Goal: Use online tool/utility: Utilize a website feature to perform a specific function

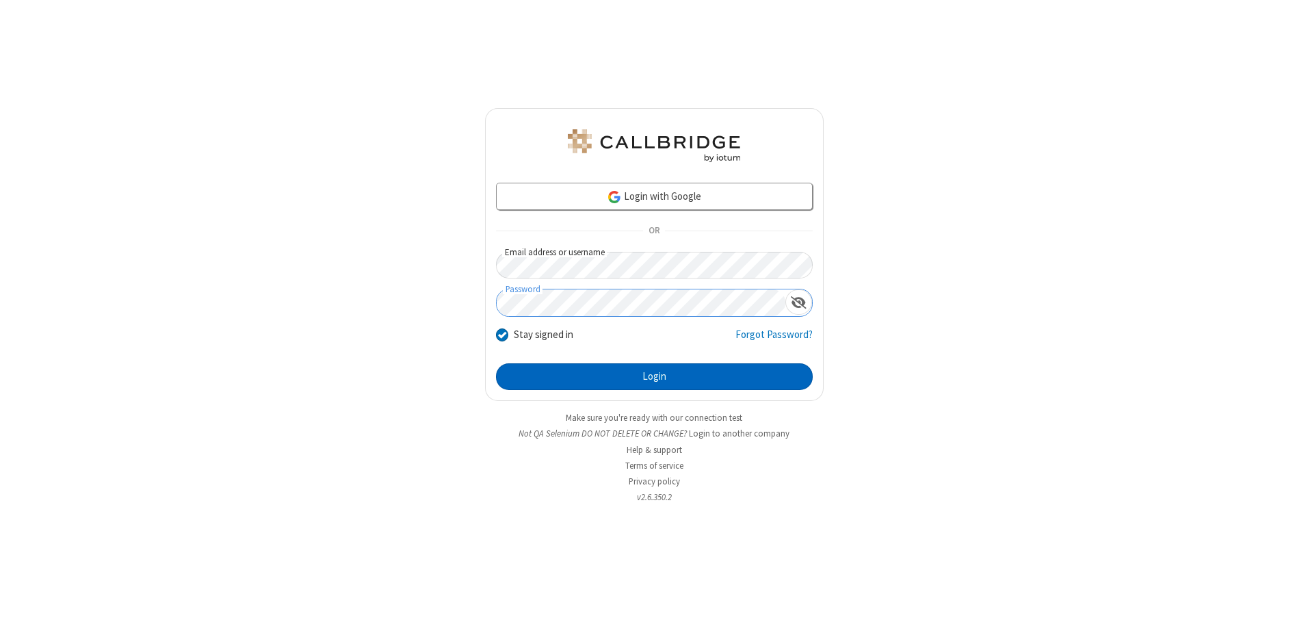
click at [654, 376] on button "Login" at bounding box center [654, 376] width 317 height 27
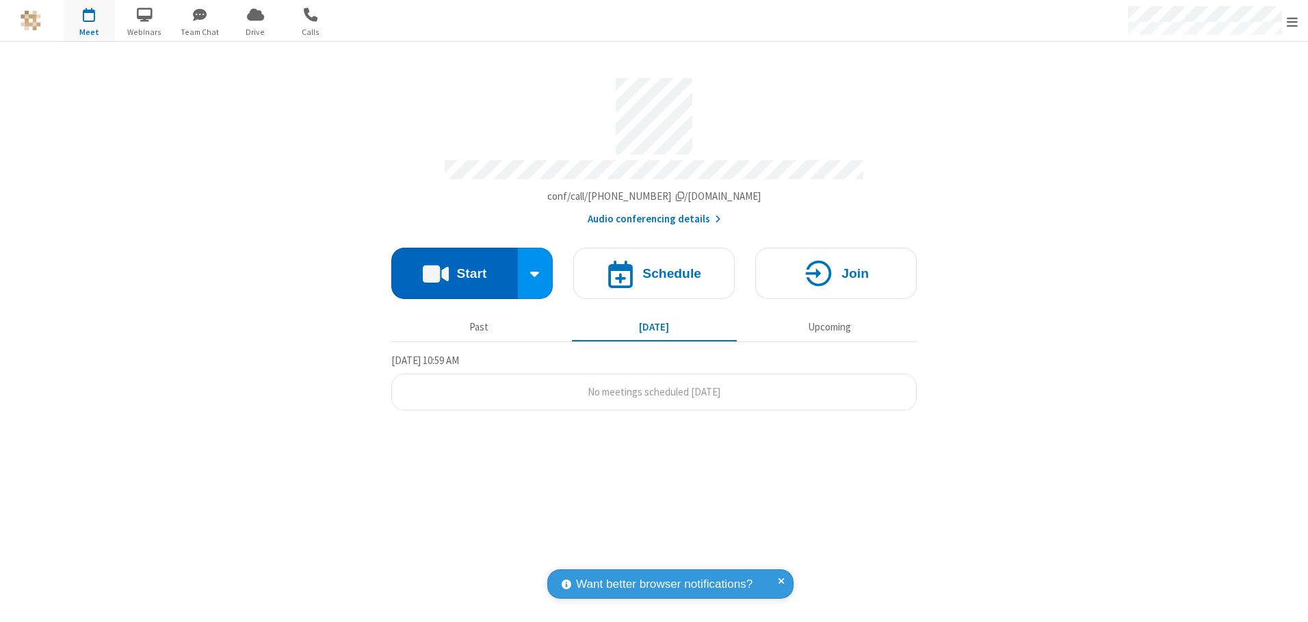
click at [454, 268] on button "Start" at bounding box center [454, 273] width 127 height 51
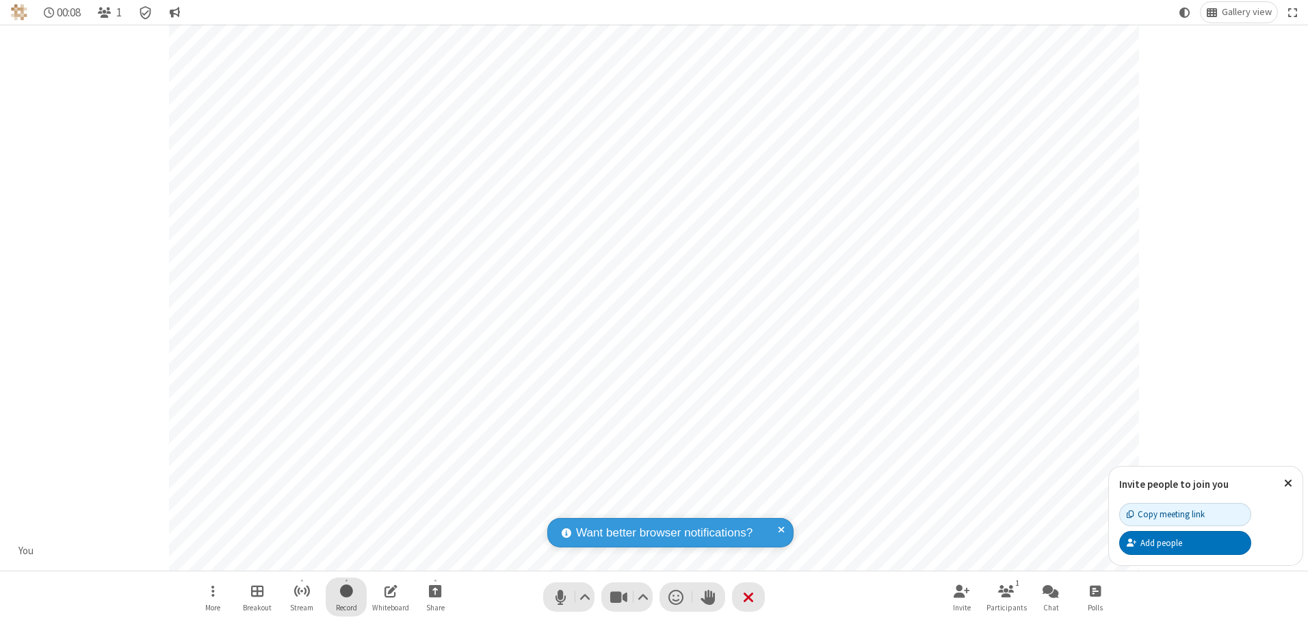
click at [346, 596] on span "Start recording" at bounding box center [346, 590] width 13 height 17
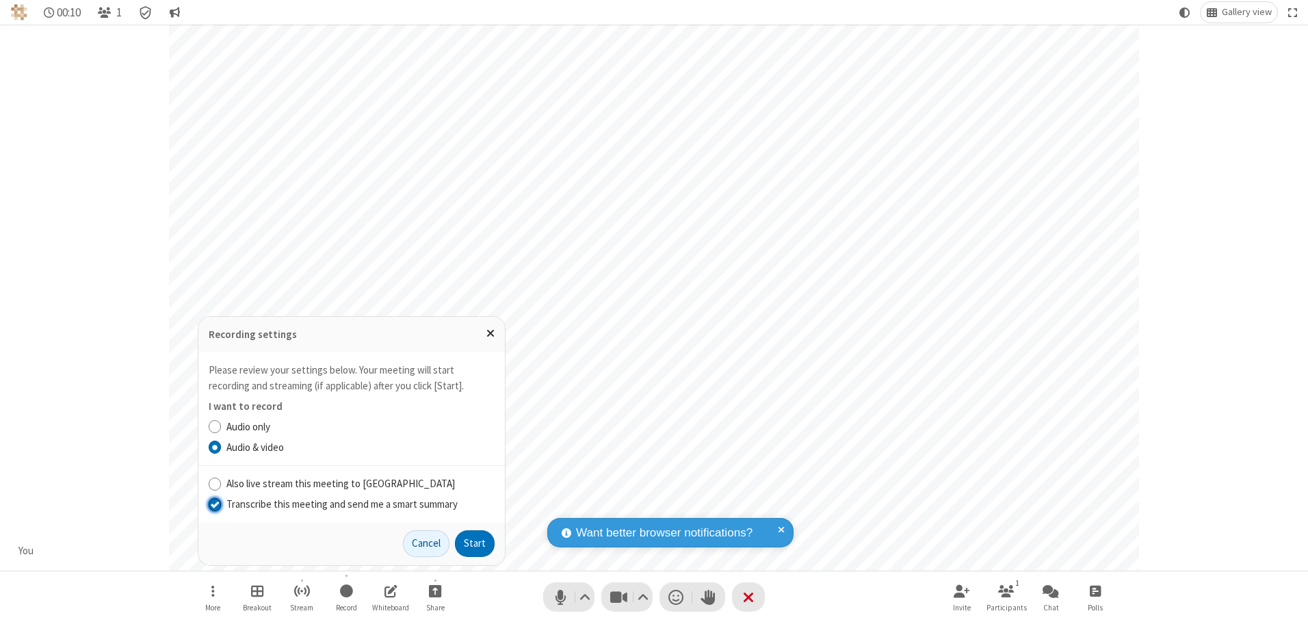
click at [214, 503] on input "Transcribe this meeting and send me a smart summary" at bounding box center [215, 504] width 13 height 14
click at [475, 543] on button "Start" at bounding box center [475, 543] width 40 height 27
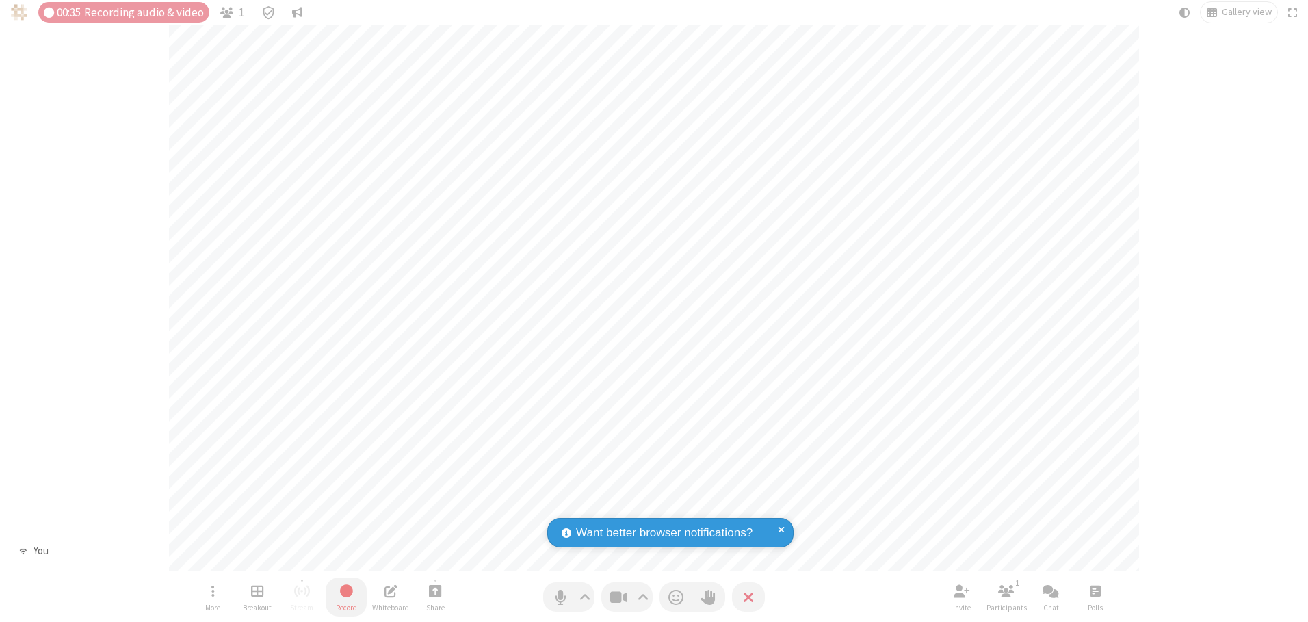
click at [346, 596] on span "Stop recording" at bounding box center [347, 590] width 16 height 17
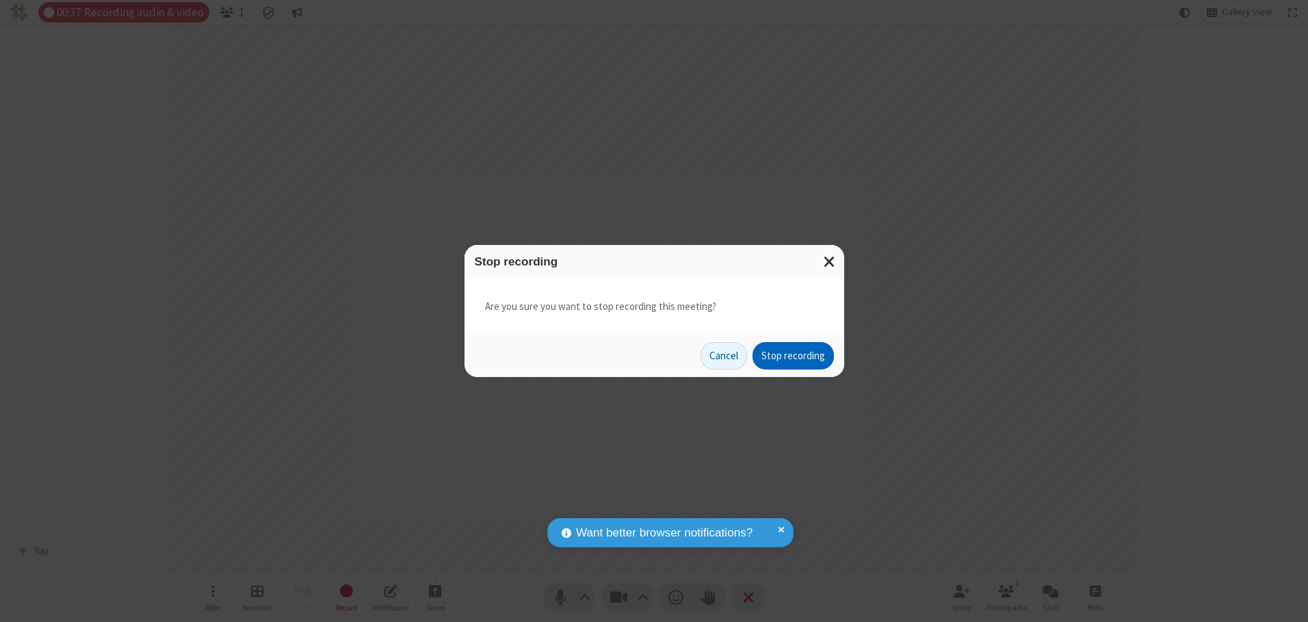
click at [793, 356] on button "Stop recording" at bounding box center [792, 355] width 81 height 27
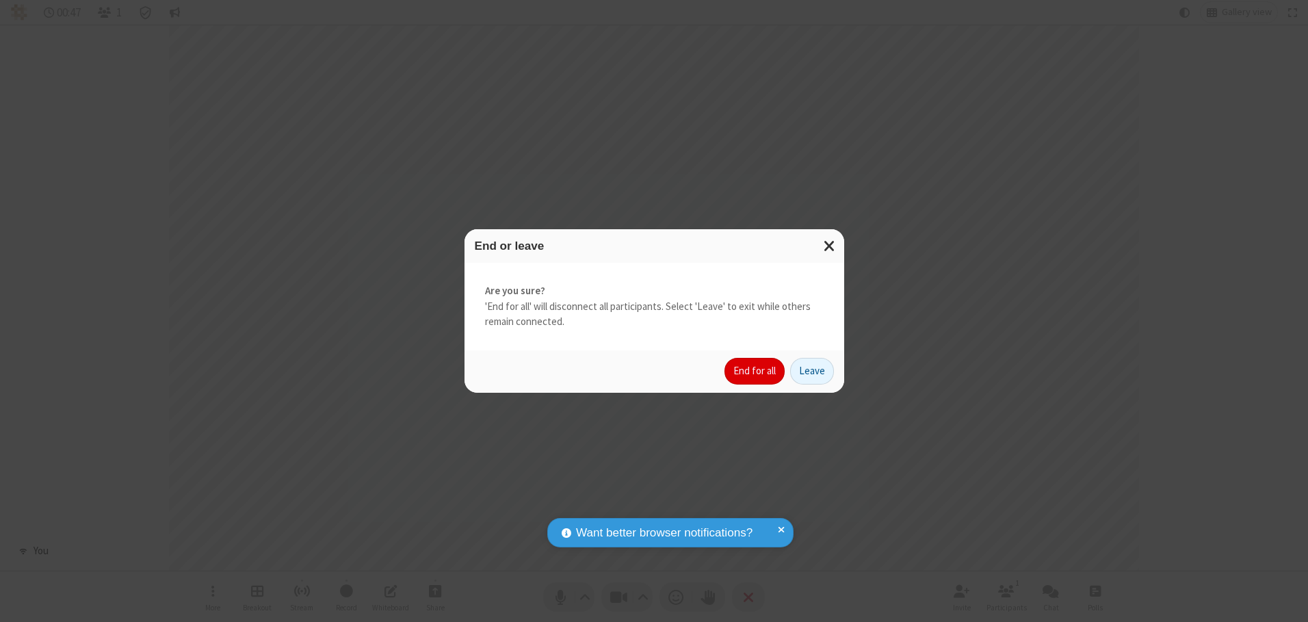
click at [755, 371] on button "End for all" at bounding box center [754, 371] width 60 height 27
